Goal: Task Accomplishment & Management: Complete application form

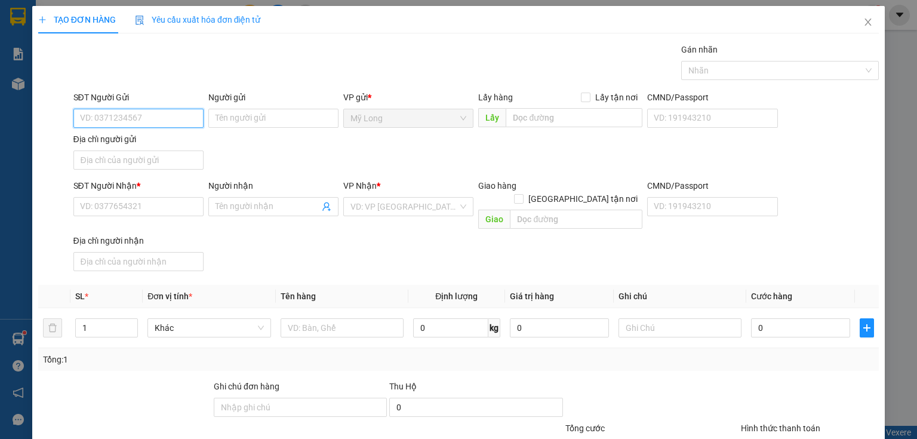
click at [146, 112] on input "SĐT Người Gửi" at bounding box center [138, 118] width 130 height 19
click at [162, 110] on input "SĐT Người Gửi" at bounding box center [138, 118] width 130 height 19
click at [146, 122] on input "SĐT Người Gửi" at bounding box center [138, 118] width 130 height 19
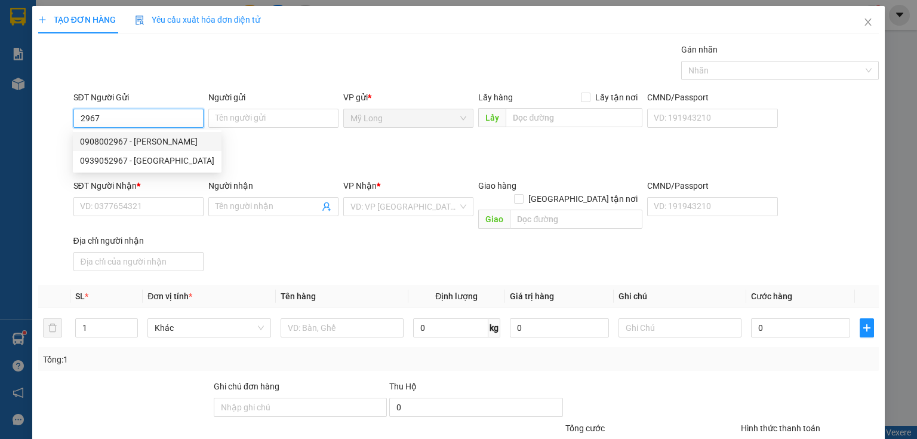
click at [180, 142] on div "0908002967 - [PERSON_NAME]" at bounding box center [147, 141] width 134 height 13
type input "0908002967"
type input "[PERSON_NAME]"
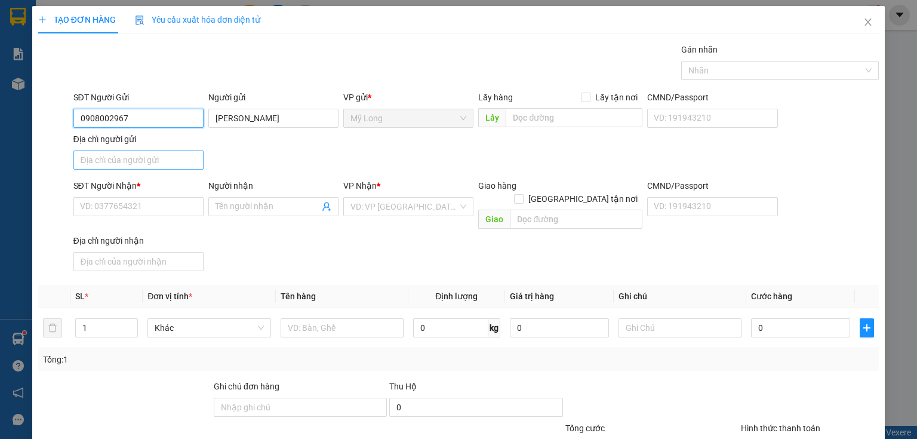
type input "0908002967"
click at [182, 160] on input "Địa chỉ người gửi" at bounding box center [138, 160] width 130 height 19
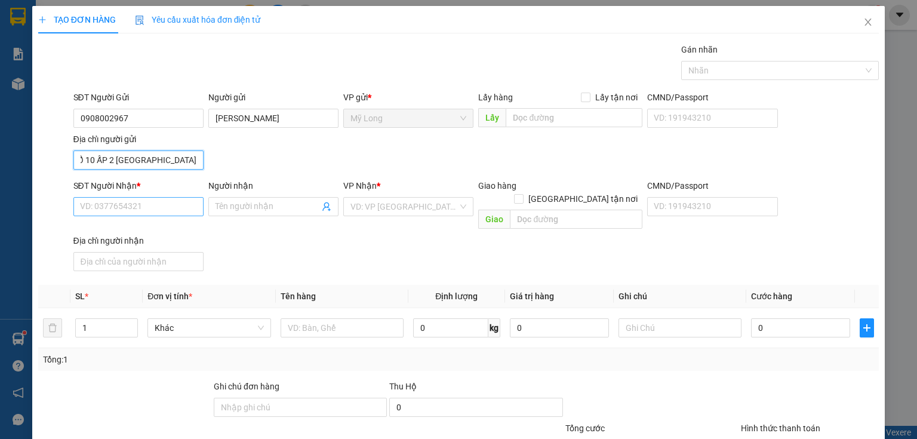
type input "270 TỔ 10 ẤP 2 [GEOGRAPHIC_DATA]"
click at [184, 206] on input "SĐT Người Nhận *" at bounding box center [138, 206] width 130 height 19
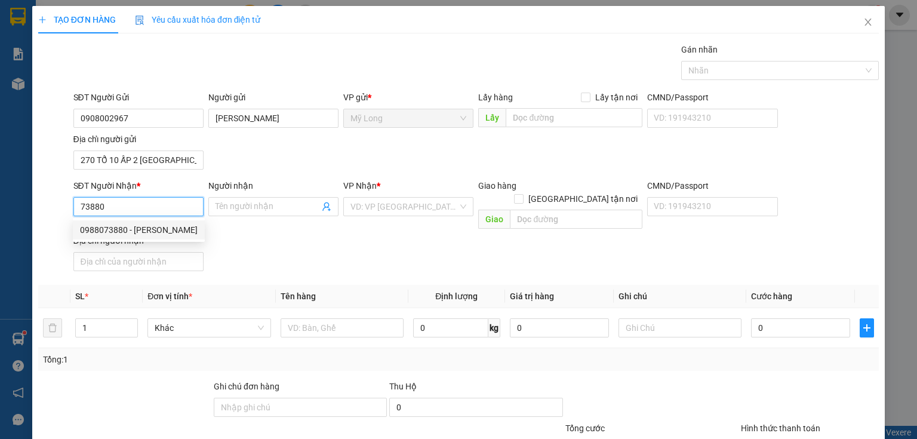
click at [198, 231] on div "0988073880 - [PERSON_NAME]" at bounding box center [139, 229] width 118 height 13
type input "0988073880"
type input "[PERSON_NAME]"
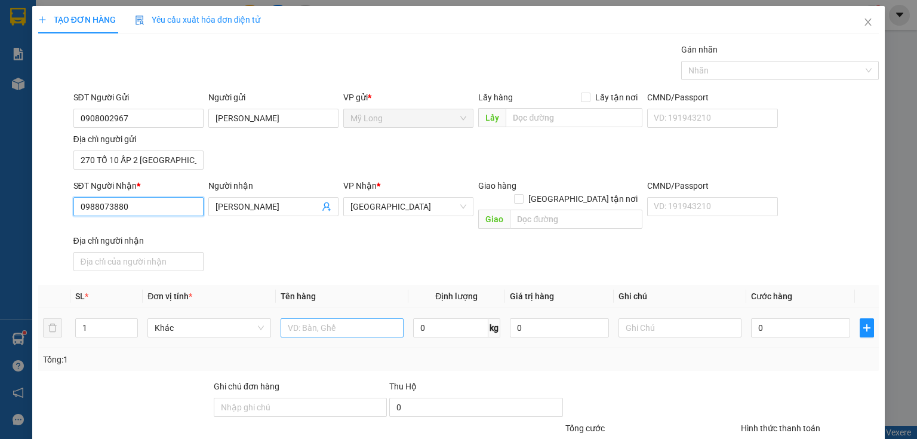
type input "0988073880"
click at [358, 318] on input "text" at bounding box center [342, 327] width 123 height 19
type input "THÙNG"
click at [101, 319] on input "1" at bounding box center [107, 328] width 62 height 18
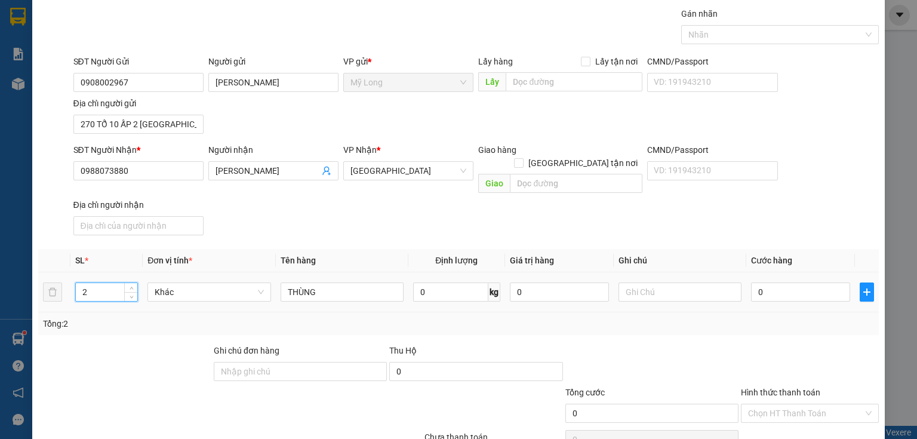
scroll to position [85, 0]
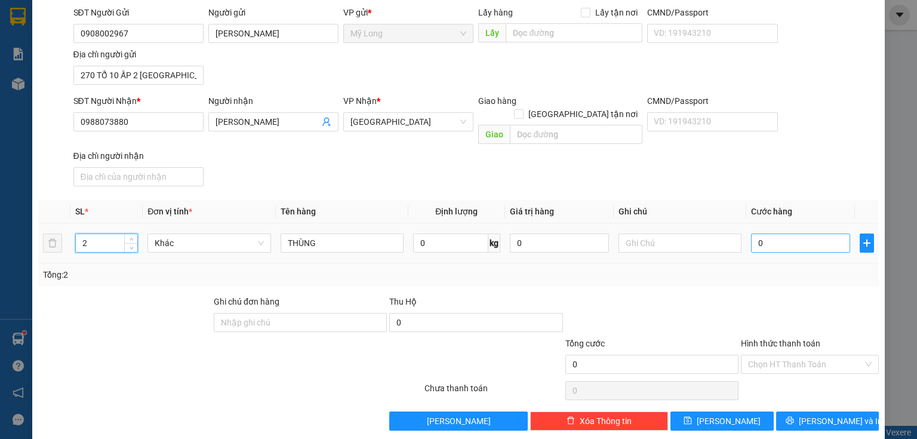
type input "2"
click at [772, 234] on input "0" at bounding box center [800, 243] width 99 height 19
click at [770, 234] on input "0" at bounding box center [800, 243] width 99 height 19
type input "09"
type input "9"
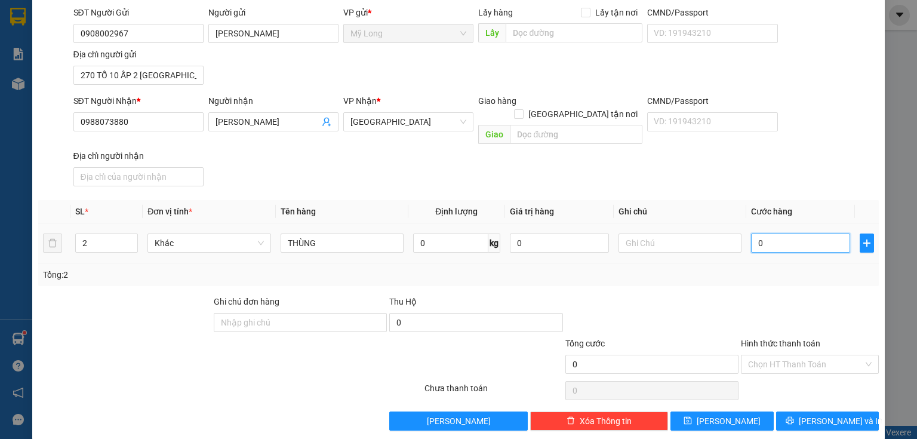
type input "9"
type input "090"
type input "90"
type input "90.000"
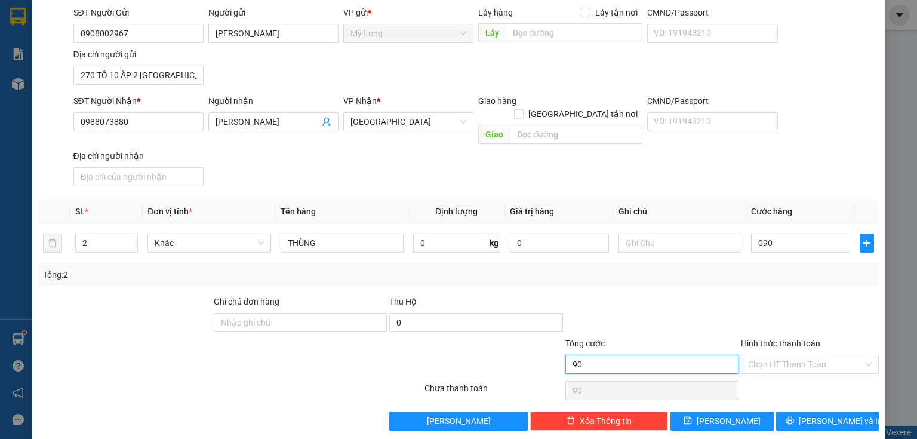
type input "90.000"
click at [676, 355] on input "90.000" at bounding box center [652, 364] width 173 height 19
click at [776, 355] on input "Hình thức thanh toán" at bounding box center [805, 364] width 115 height 18
click at [749, 369] on div "Tại văn phòng" at bounding box center [803, 373] width 123 height 13
type input "0"
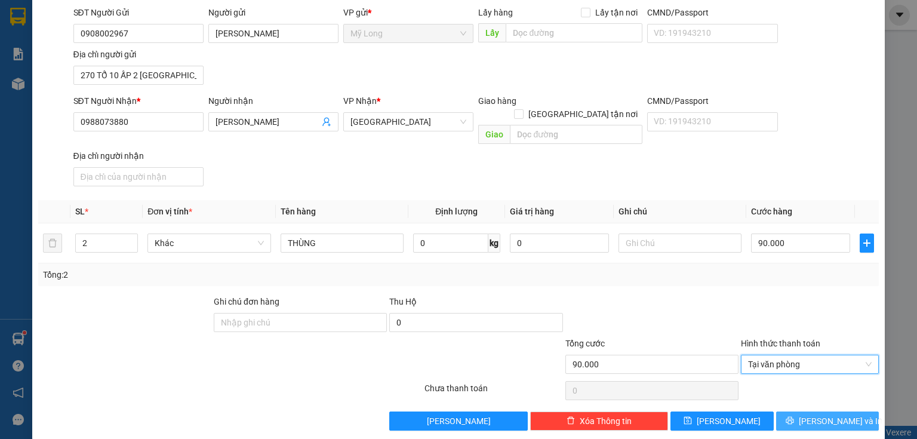
click at [837, 415] on span "[PERSON_NAME] và In" at bounding box center [841, 421] width 84 height 13
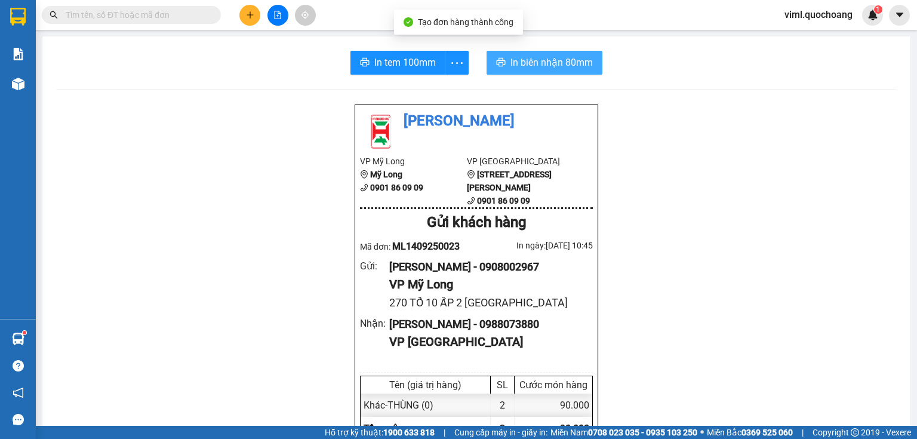
click at [529, 67] on span "In biên nhận 80mm" at bounding box center [552, 62] width 82 height 15
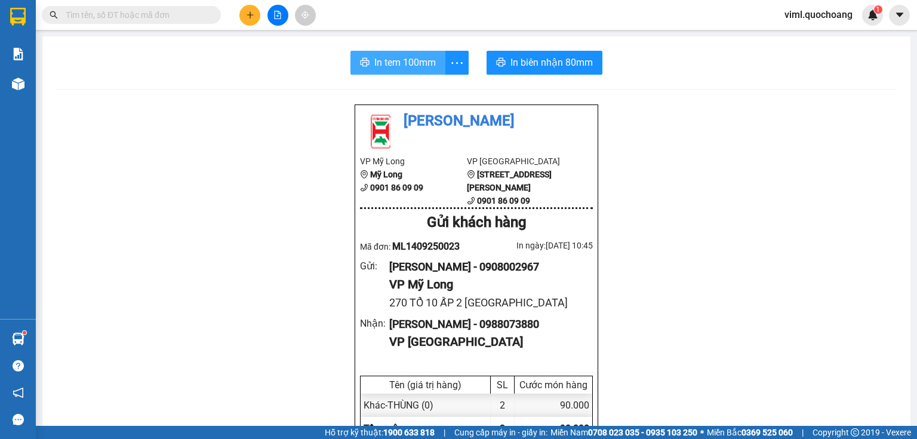
click at [406, 69] on span "In tem 100mm" at bounding box center [406, 62] width 62 height 15
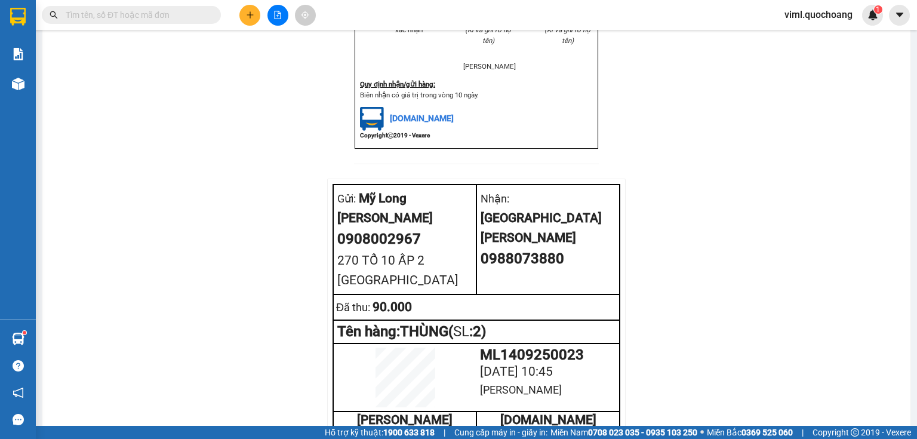
scroll to position [456, 0]
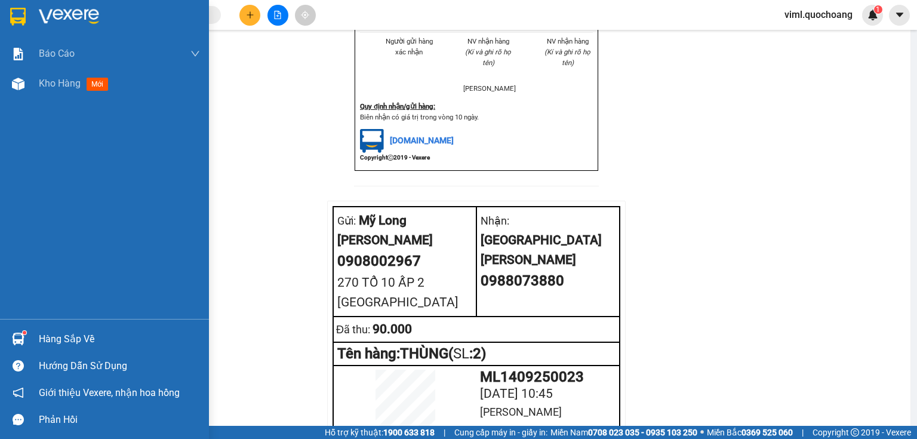
click at [20, 344] on img at bounding box center [18, 339] width 13 height 13
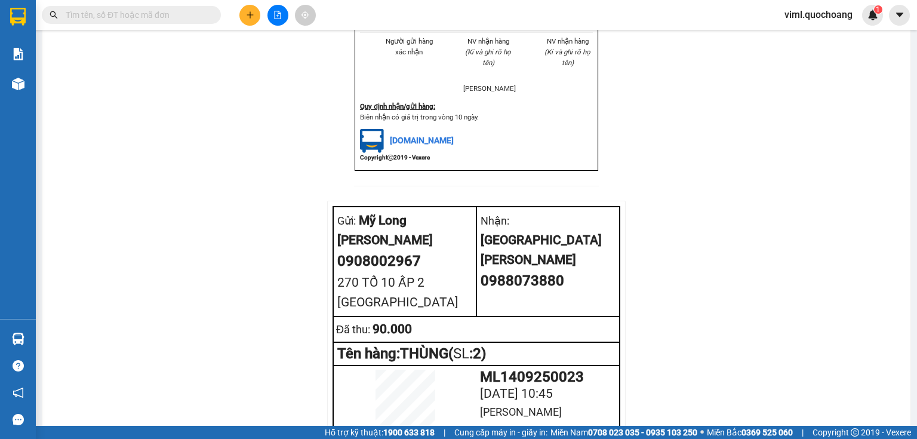
click at [701, 178] on section "Kết quả tìm kiếm ( 0 ) Bộ lọc No Data viml.quochoang 1 Báo cáo Báo cáo dòng tiề…" at bounding box center [458, 219] width 917 height 439
